Goal: Task Accomplishment & Management: Manage account settings

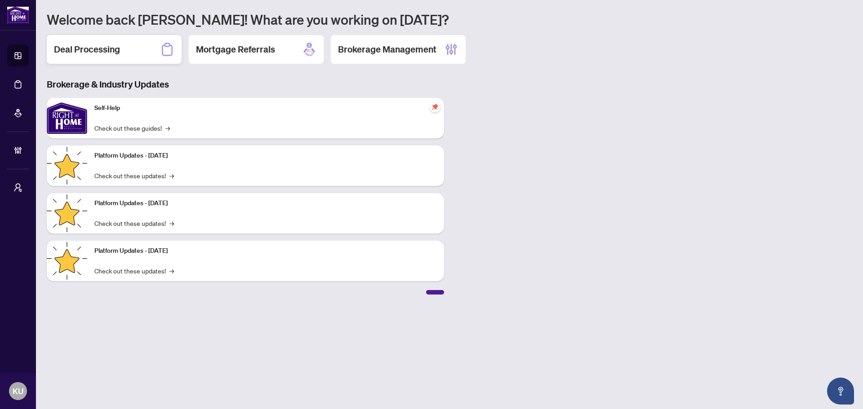
click at [146, 52] on div "Deal Processing" at bounding box center [114, 49] width 135 height 29
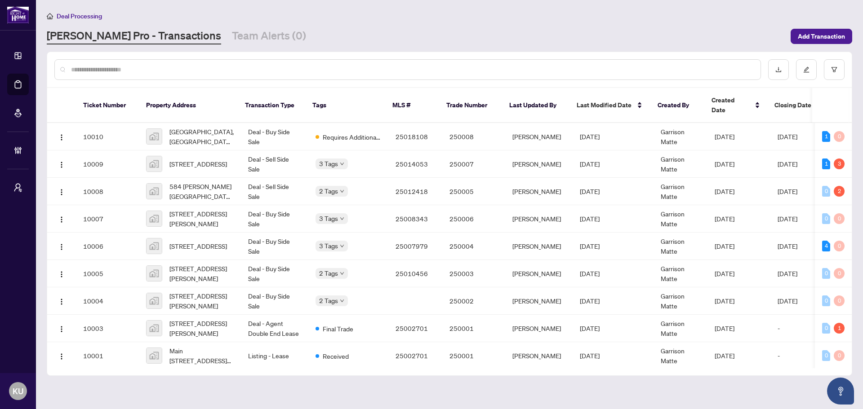
click at [191, 63] on div at bounding box center [407, 69] width 706 height 21
click at [152, 68] on input "text" at bounding box center [412, 70] width 682 height 10
click at [118, 75] on div at bounding box center [407, 69] width 706 height 21
click at [113, 70] on input "text" at bounding box center [412, 70] width 682 height 10
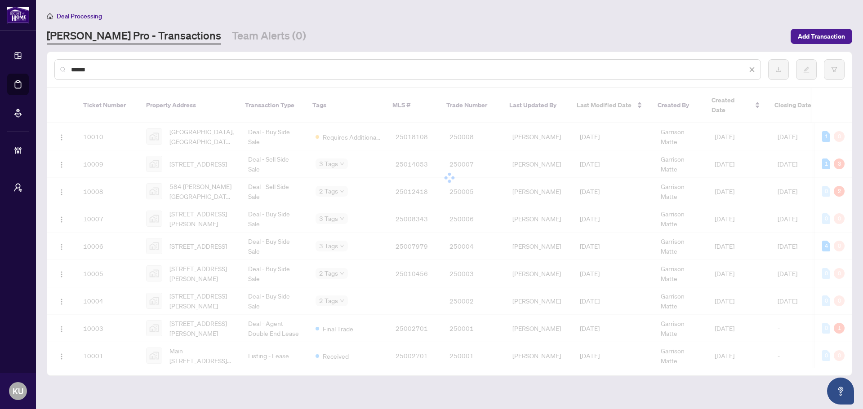
type input "******"
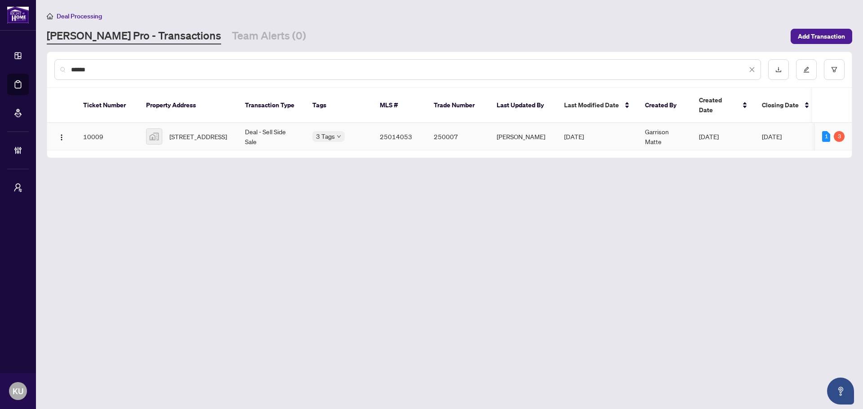
click at [180, 132] on span "[STREET_ADDRESS]" at bounding box center [198, 137] width 58 height 10
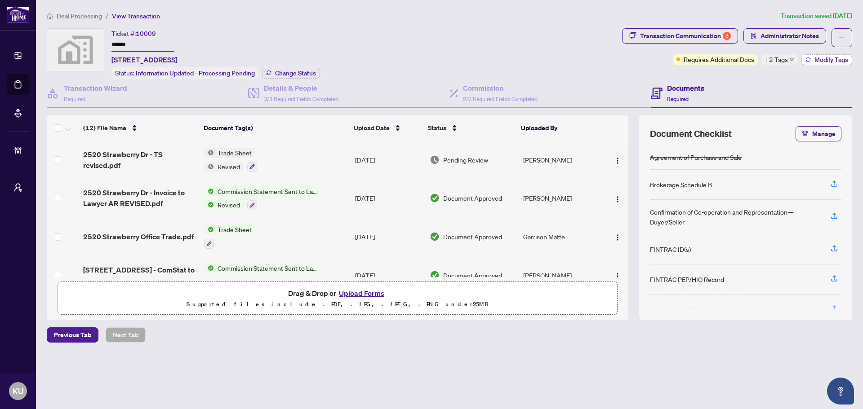
click at [833, 57] on span "Modify Tags" at bounding box center [831, 60] width 34 height 6
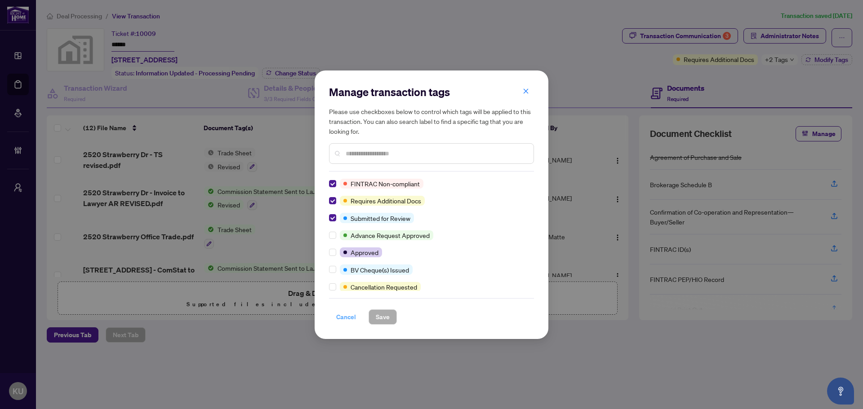
click at [344, 318] on span "Cancel" at bounding box center [346, 317] width 20 height 14
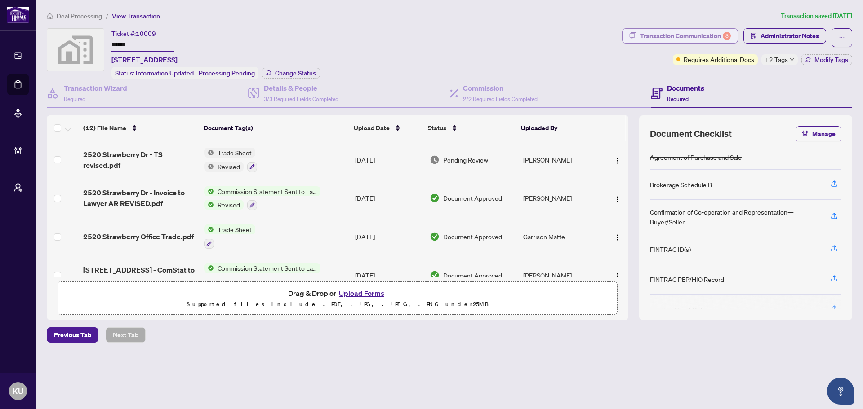
click at [667, 40] on div "Transaction Communication 3" at bounding box center [685, 36] width 91 height 14
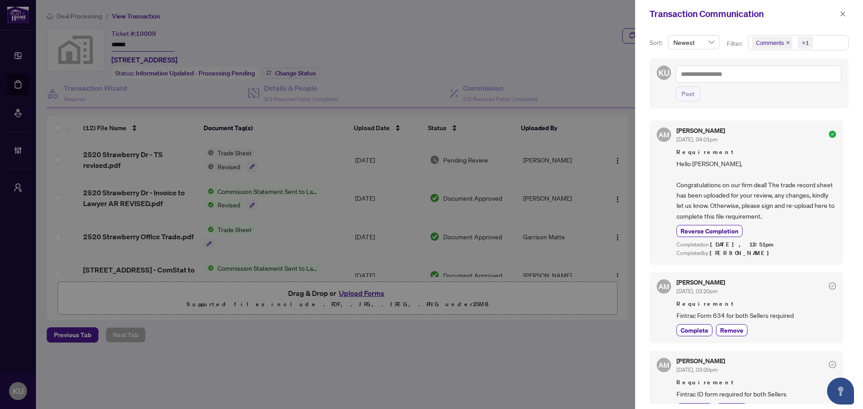
scroll to position [90, 0]
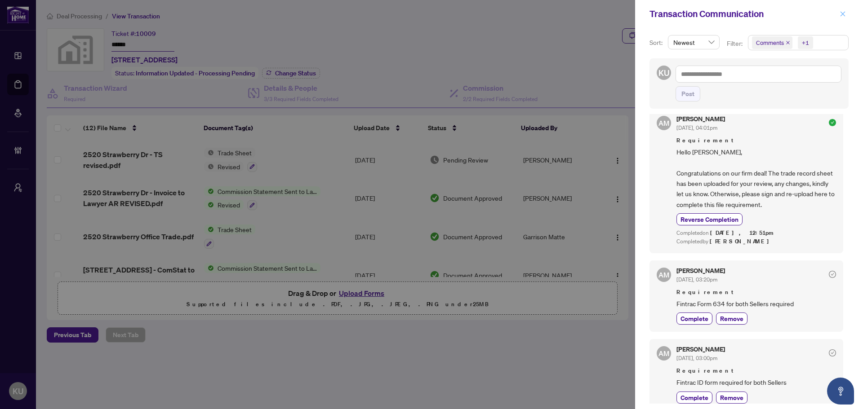
click at [839, 17] on button "button" at bounding box center [843, 14] width 12 height 11
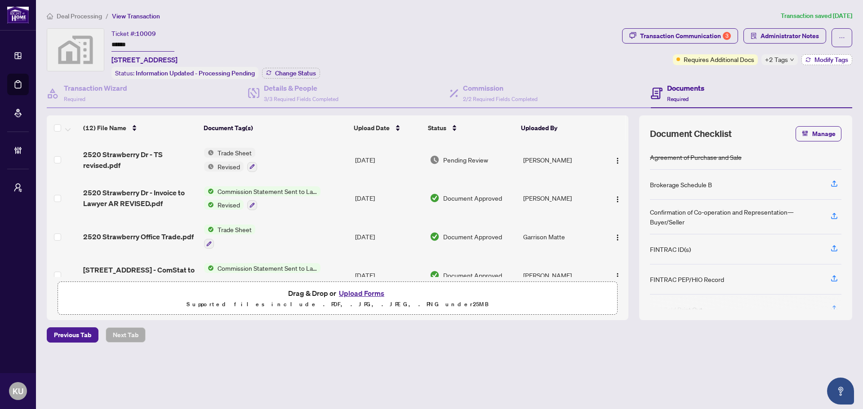
click at [824, 58] on span "Modify Tags" at bounding box center [831, 60] width 34 height 6
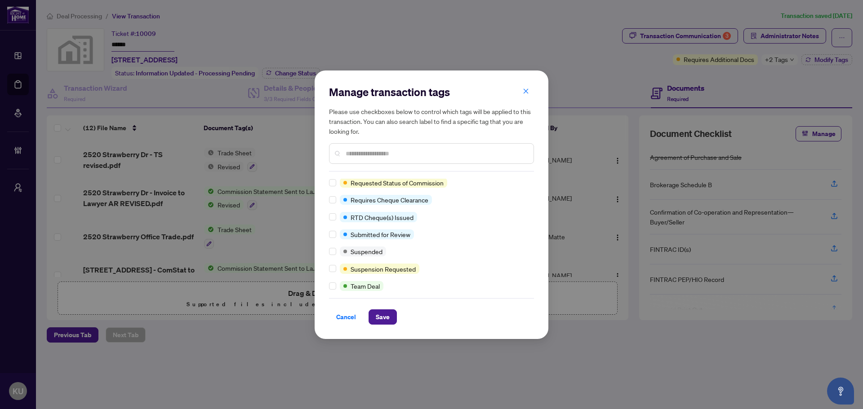
scroll to position [0, 0]
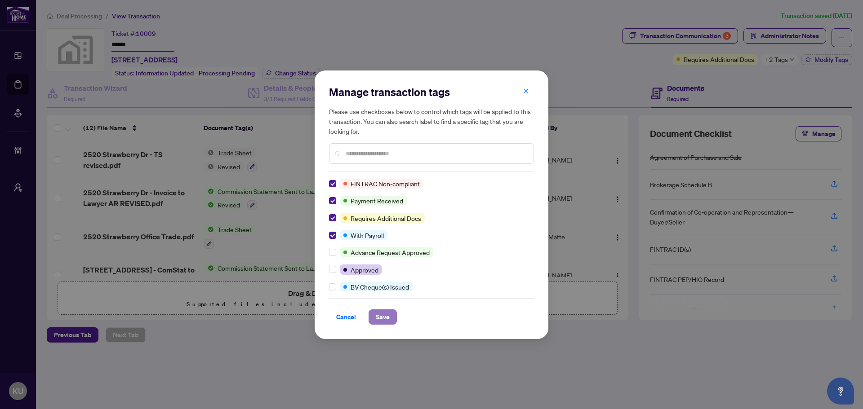
click at [382, 322] on span "Save" at bounding box center [383, 317] width 14 height 14
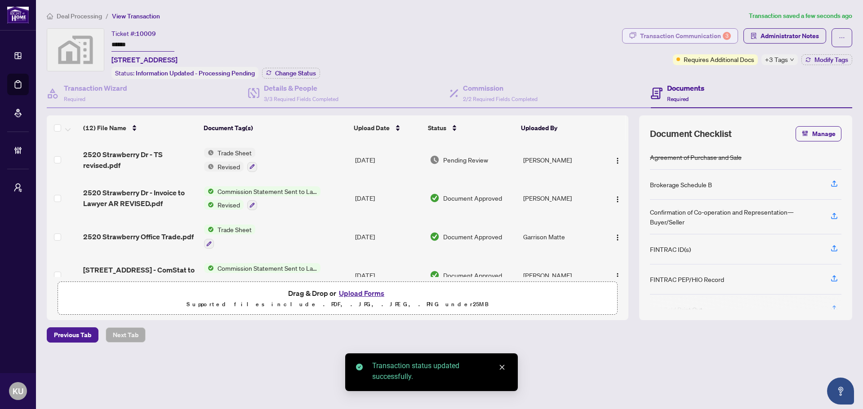
click at [648, 42] on div "Transaction Communication 3" at bounding box center [685, 36] width 91 height 14
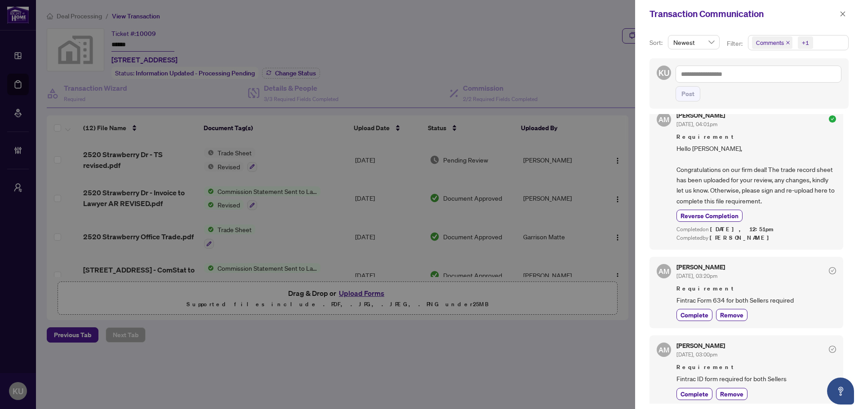
scroll to position [97, 0]
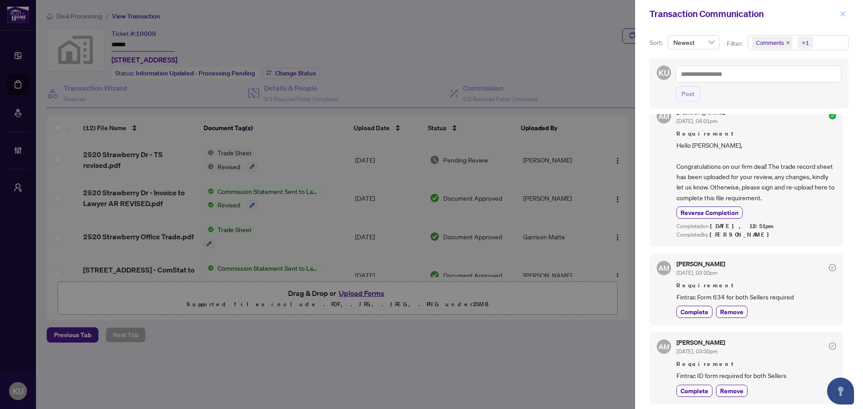
click at [842, 17] on icon "close" at bounding box center [842, 14] width 6 height 6
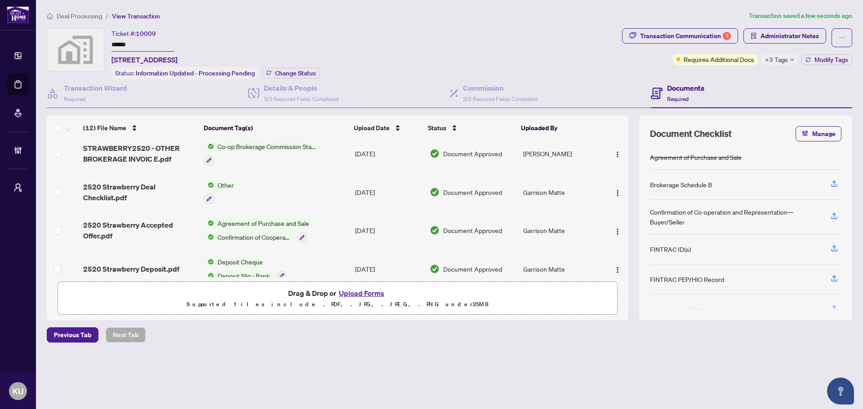
scroll to position [191, 0]
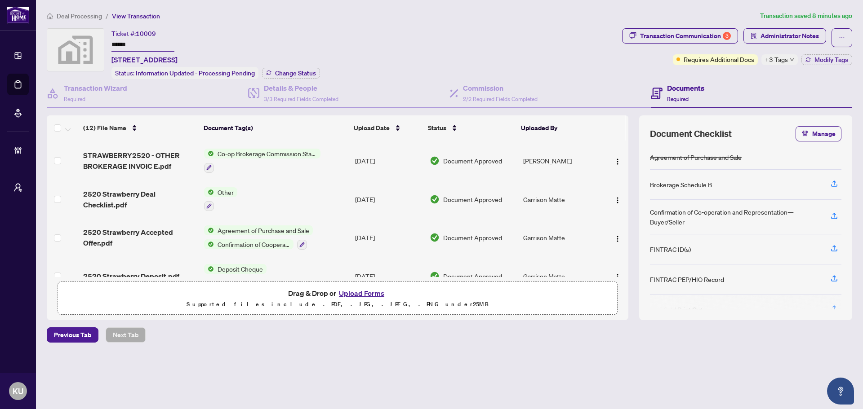
click at [75, 18] on span "Deal Processing" at bounding box center [79, 16] width 45 height 8
